Goal: Navigation & Orientation: Find specific page/section

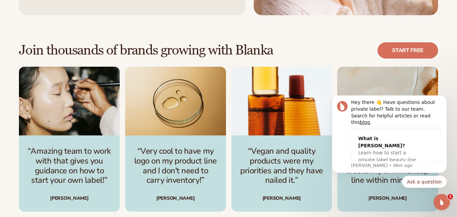
scroll to position [1073, 0]
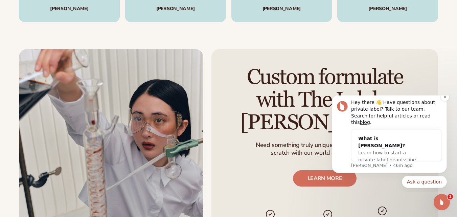
click at [449, 106] on body "Hey there 👋 Have questions about private label? Talk to our team. Search for he…" at bounding box center [390, 143] width 130 height 91
click at [447, 201] on div "Open Intercom Messenger" at bounding box center [441, 201] width 22 height 22
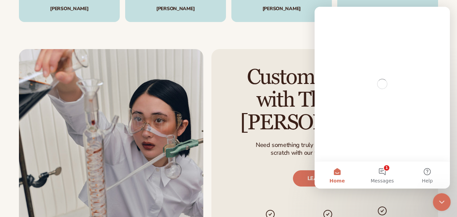
click at [440, 198] on icon "Close Intercom Messenger" at bounding box center [441, 201] width 8 height 8
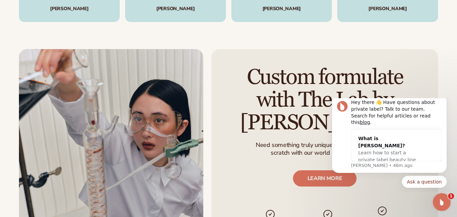
click at [446, 201] on div "Open Intercom Messenger" at bounding box center [441, 201] width 22 height 22
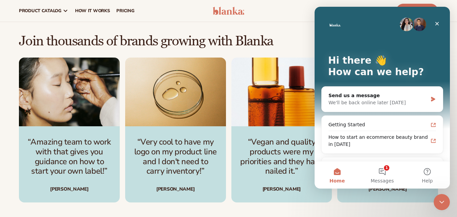
scroll to position [888, 0]
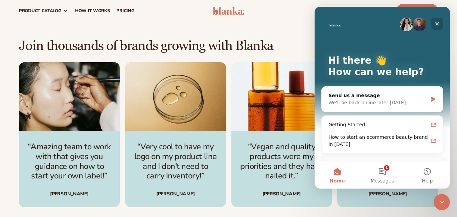
click at [438, 22] on icon "Close" at bounding box center [437, 23] width 5 height 5
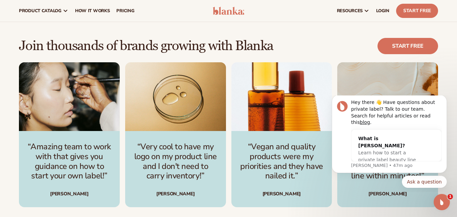
scroll to position [0, 0]
click at [445, 99] on icon "Dismiss notification" at bounding box center [446, 97] width 4 height 4
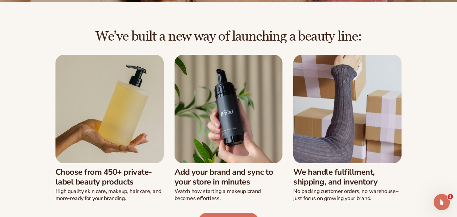
scroll to position [213, 0]
